Goal: Contribute content: Add original content to the website for others to see

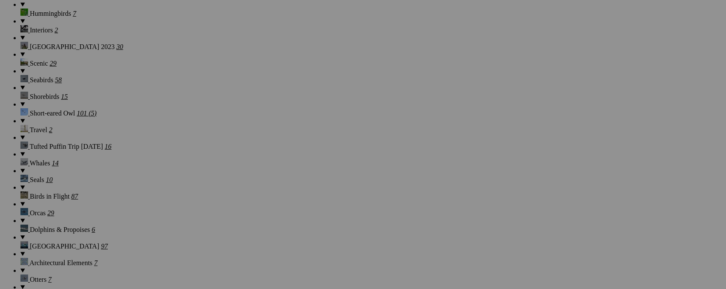
scroll to position [769, 0]
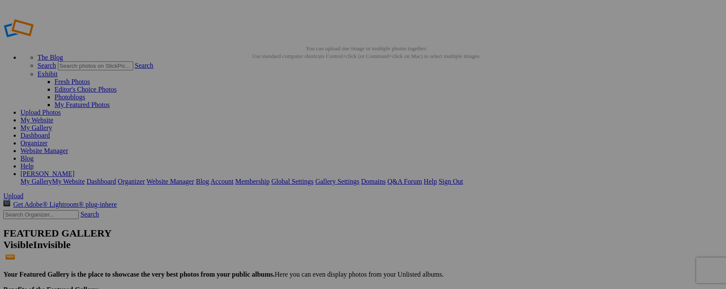
type input "Z"
type input "Nyala (Tragelaphus angasi)"
type input "Z"
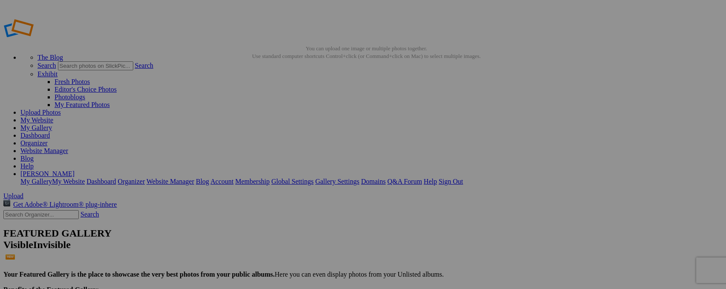
type input "Nyala (Tragelaphus angasi)"
type input "Z"
type input "Crested Guineafowl"
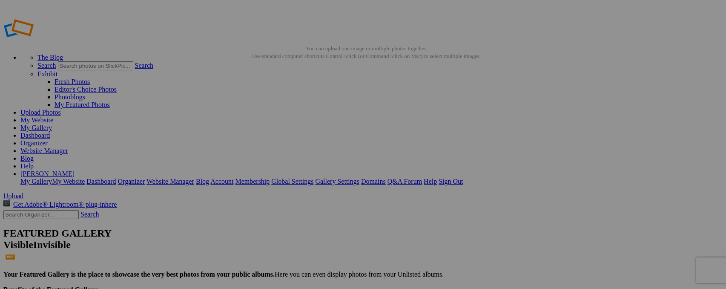
type input "Z"
type input "Crested Guineafowl"
type input "Z"
type input "Crested Guineafowl"
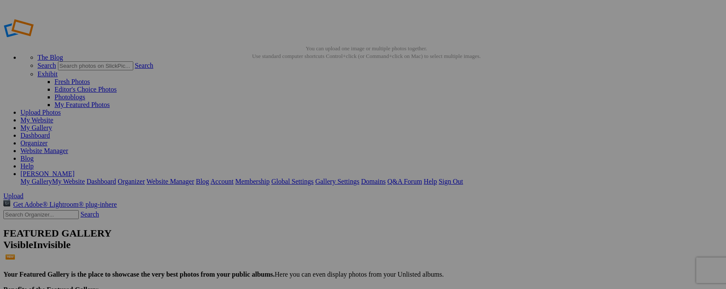
type input "Z"
type input "Emerald-spotted Wood Dove"
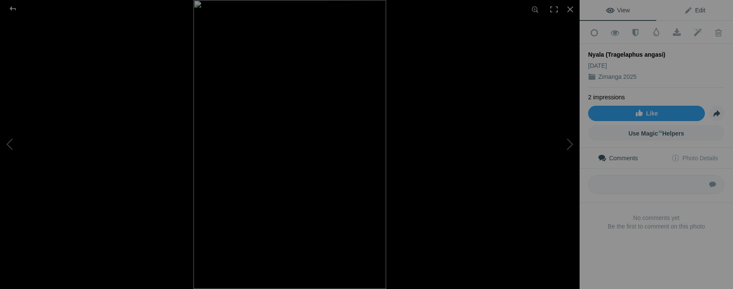
click at [701, 9] on link "Edit" at bounding box center [694, 10] width 77 height 20
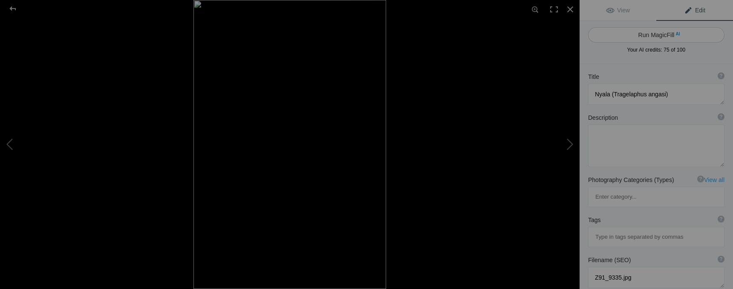
click at [679, 32] on button "Run MagicFill AI" at bounding box center [656, 34] width 136 height 15
type textarea "Majestic Nyala Antelope in Natural Habitat"
type textarea "This stunning image captures a Nyala (Tragelaphus angasi), a striking antelope …"
type textarea "nyala-antelope-natural-habitat.jpg"
type textarea "A Nyala antelope standing elegantly in its natural habitat, showcasing its spir…"
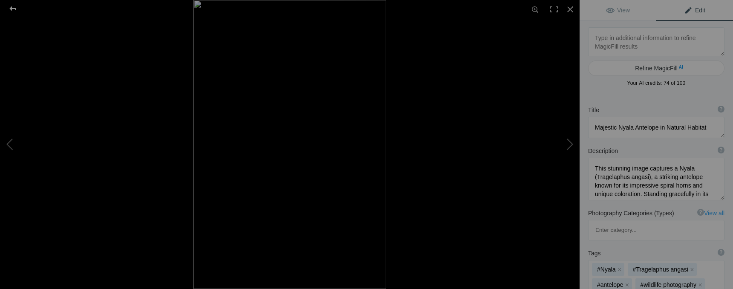
click at [15, 5] on div at bounding box center [12, 8] width 31 height 17
